Goal: Transaction & Acquisition: Purchase product/service

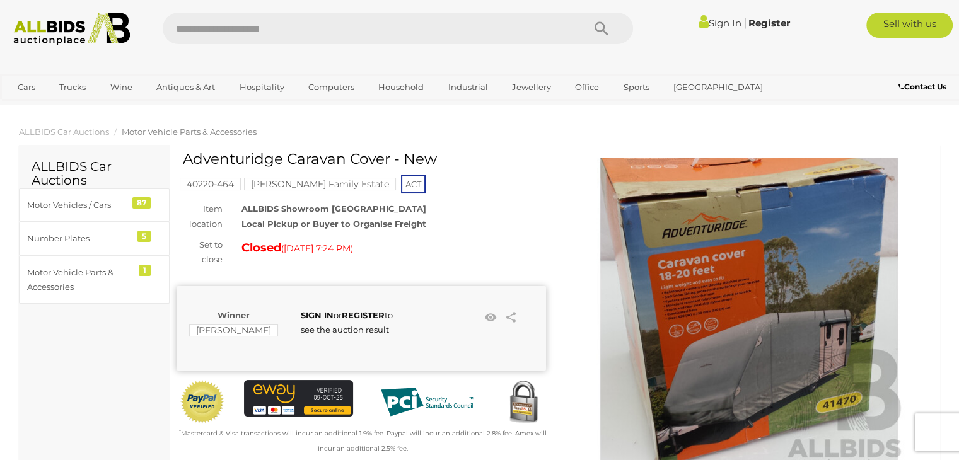
click at [749, 301] on img at bounding box center [748, 315] width 315 height 315
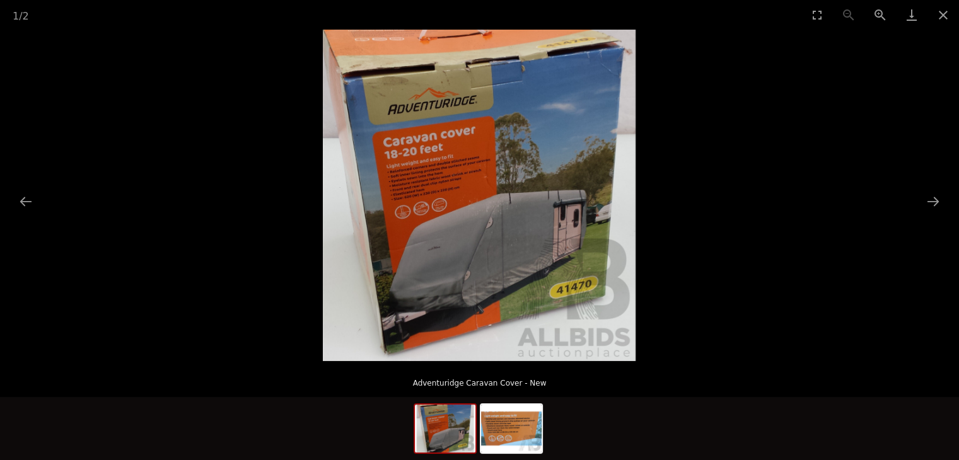
click at [475, 220] on img at bounding box center [479, 196] width 313 height 332
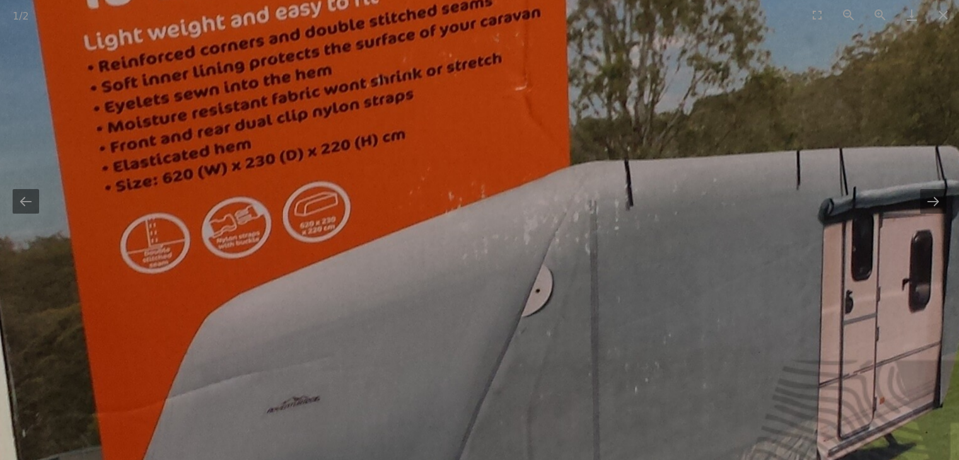
click at [475, 220] on img at bounding box center [494, 170] width 1382 height 1465
